Goal: Navigation & Orientation: Find specific page/section

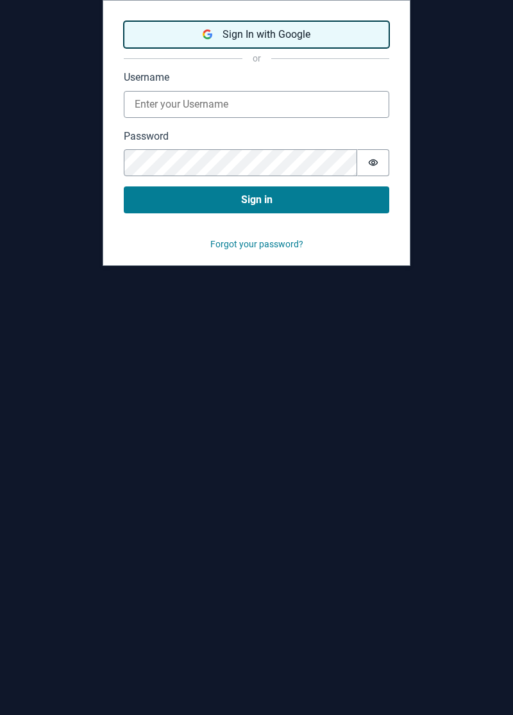
click at [272, 41] on span "Sign In with Google" at bounding box center [266, 34] width 88 height 15
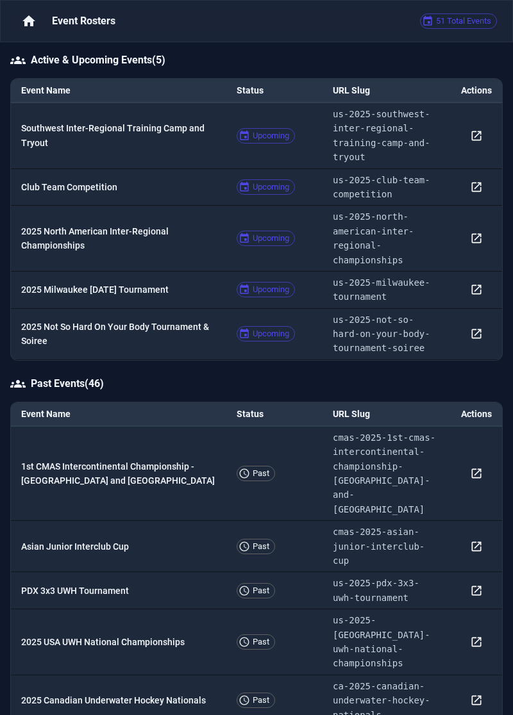
click at [152, 138] on p "Southwest Inter-Regional Training Camp and Tryout" at bounding box center [118, 135] width 195 height 29
click at [112, 131] on p "Southwest Inter-Regional Training Camp and Tryout" at bounding box center [118, 135] width 195 height 29
click at [153, 182] on p "Club Team Competition" at bounding box center [118, 187] width 195 height 14
click at [174, 231] on p "2025 North American Inter-Regional Championships" at bounding box center [118, 238] width 195 height 29
click at [156, 281] on td "2025 Milwaukee [DATE] Tournament" at bounding box center [118, 290] width 215 height 37
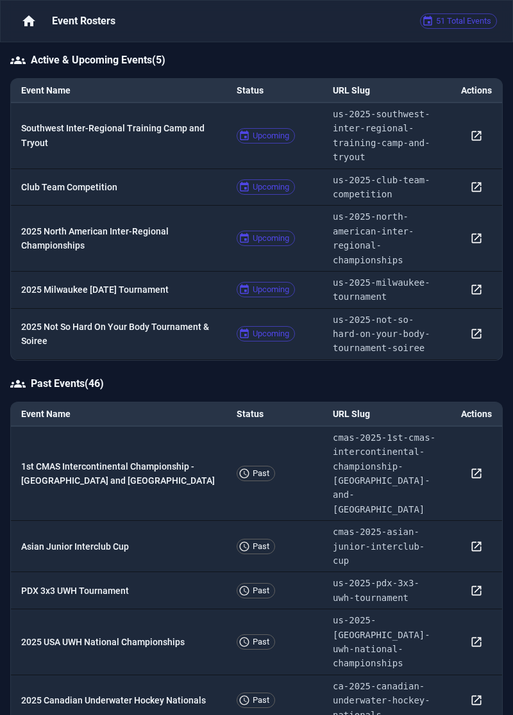
click at [122, 329] on p "2025 Not So Hard On Your Body Tournament & Soiree" at bounding box center [118, 334] width 195 height 29
